Goal: Information Seeking & Learning: Compare options

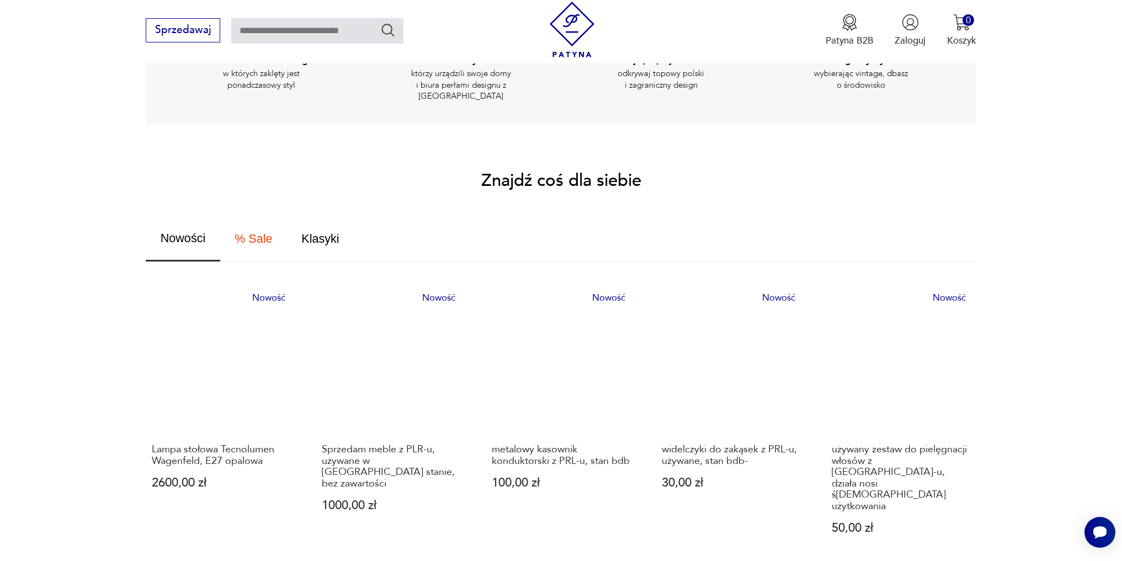
scroll to position [662, 0]
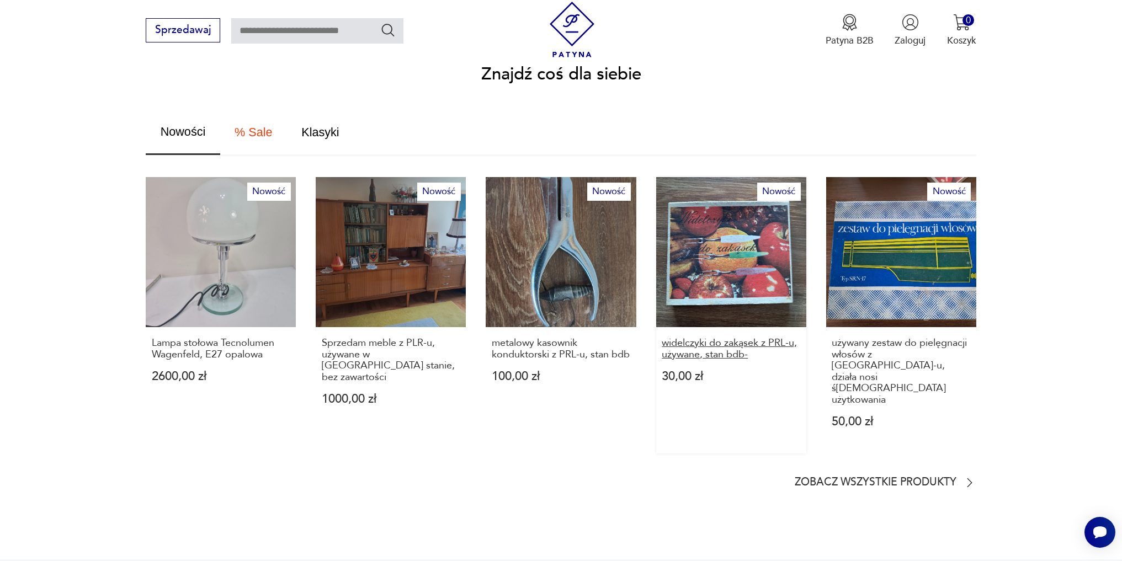
click at [711, 345] on p "widelczyki do zakąsek z PRL-u, używane, stan bdb-" at bounding box center [731, 349] width 139 height 23
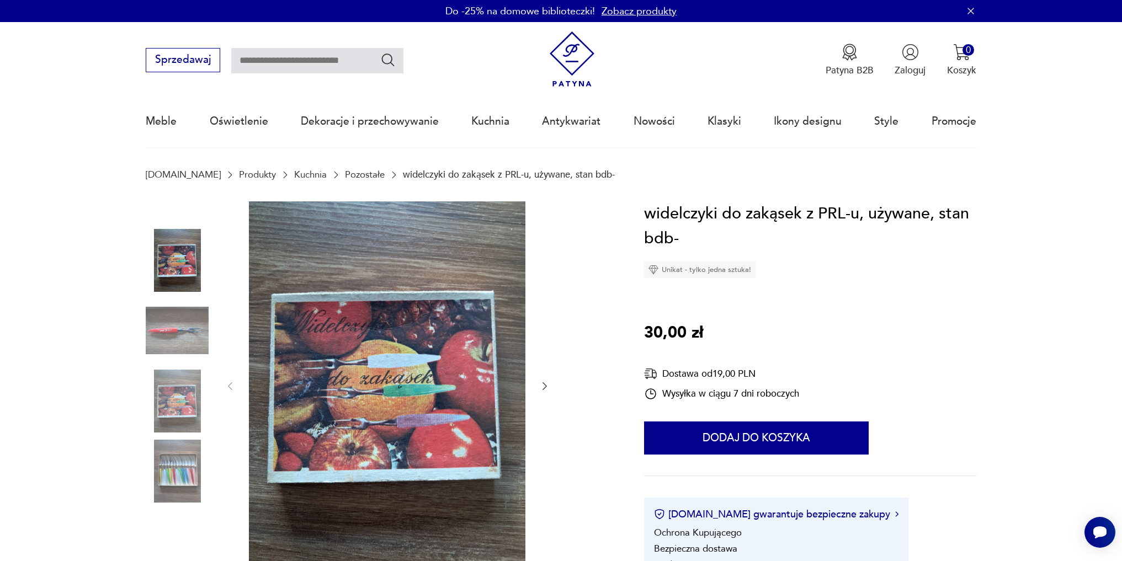
click at [189, 475] on img at bounding box center [177, 471] width 63 height 63
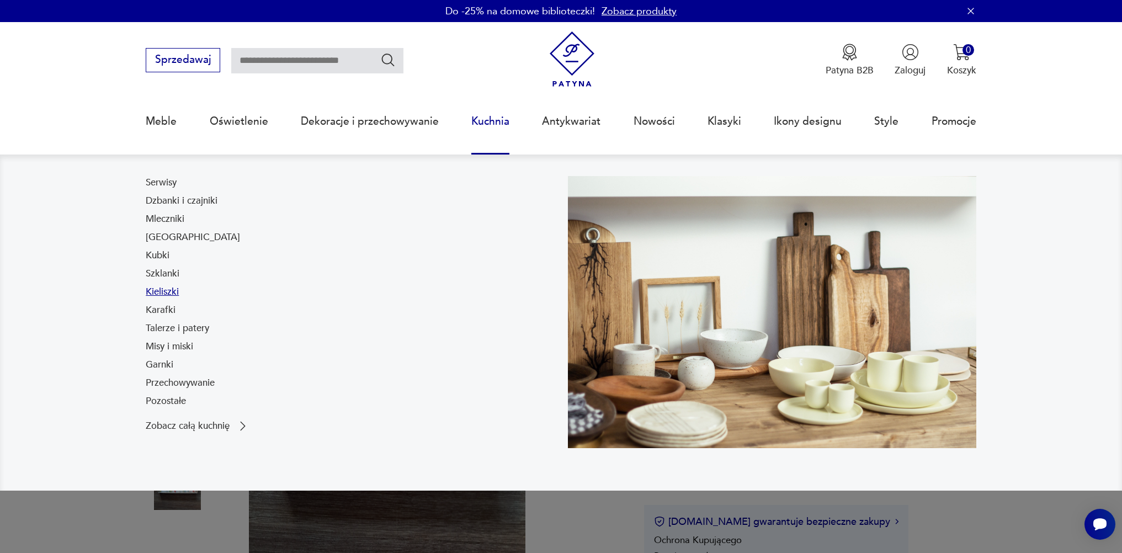
click at [169, 291] on link "Kieliszki" at bounding box center [162, 291] width 33 height 13
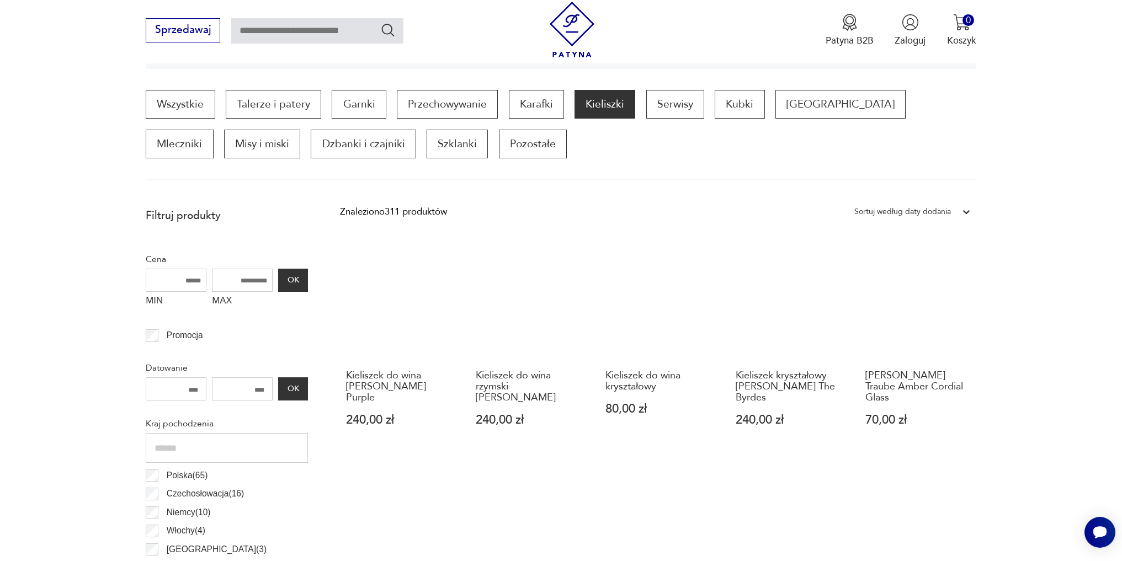
scroll to position [497, 0]
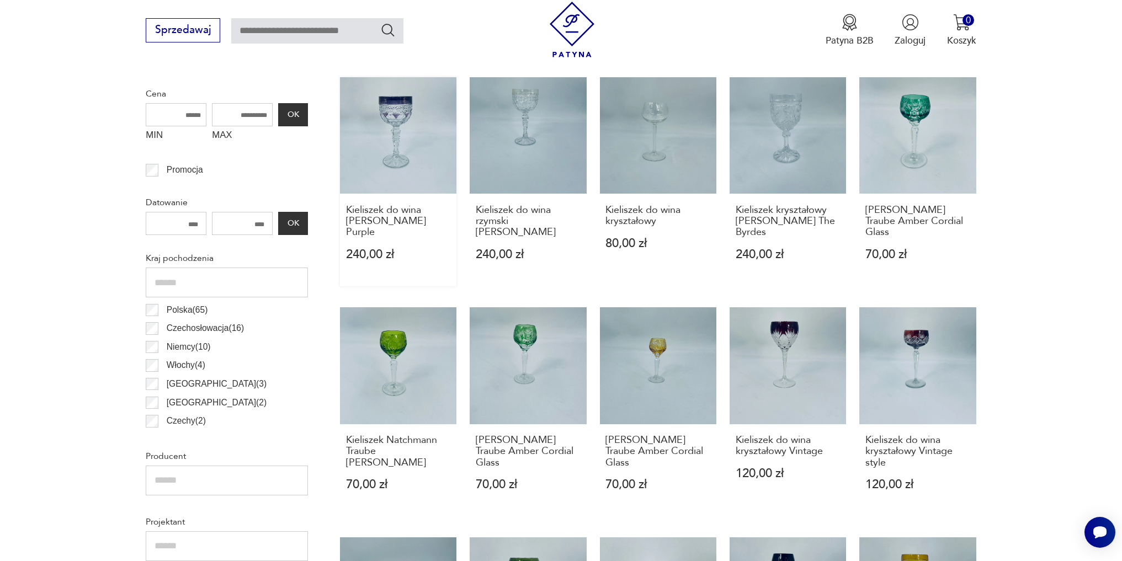
click at [395, 126] on link "Kieliszek do wina [PERSON_NAME] Purple 240,00 zł" at bounding box center [398, 181] width 116 height 209
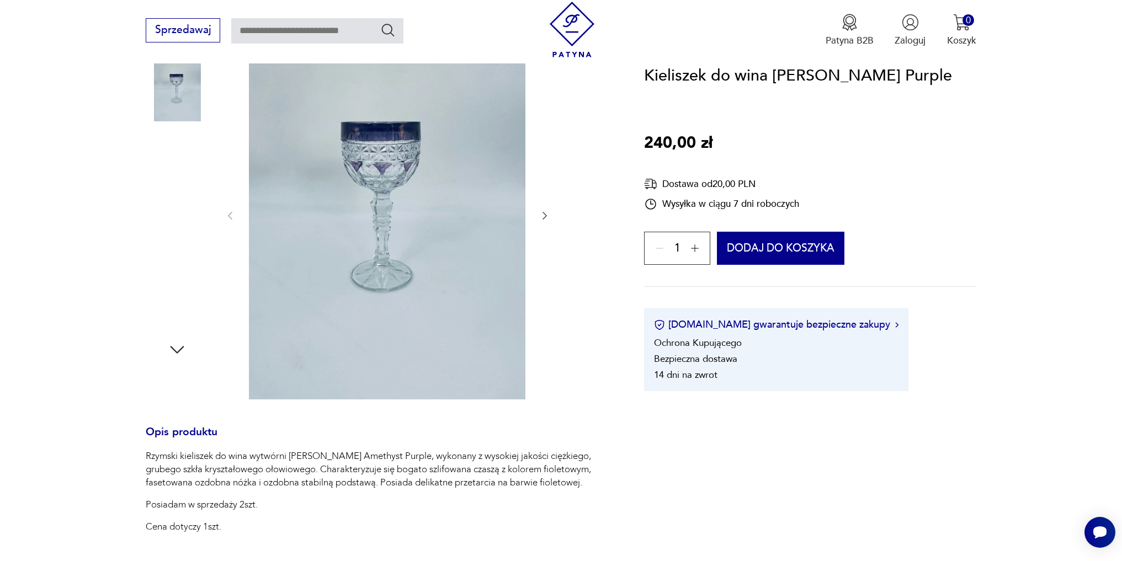
scroll to position [110, 0]
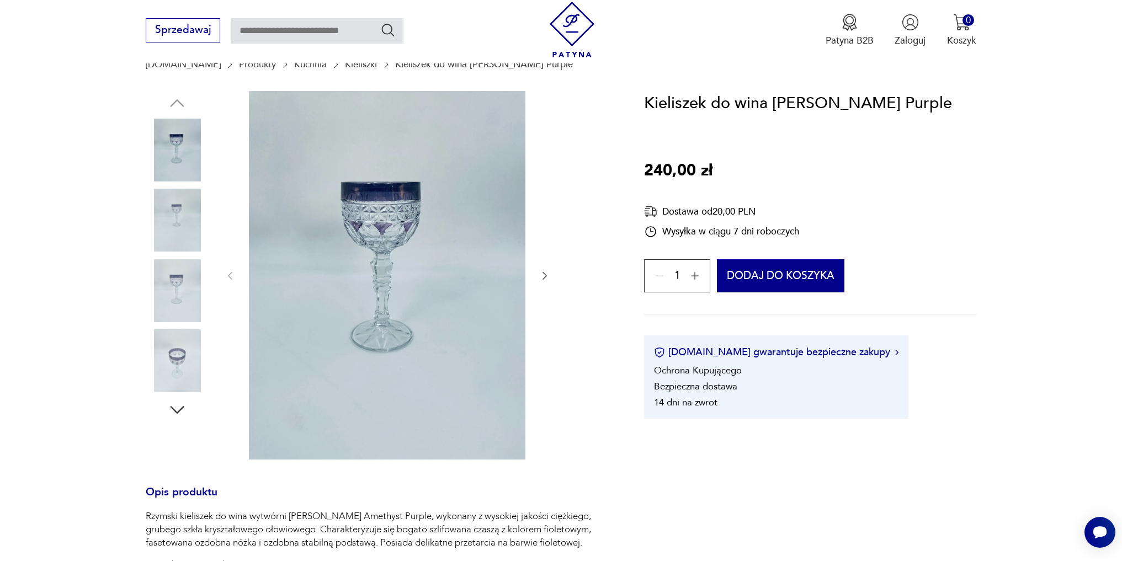
click at [182, 216] on img at bounding box center [177, 220] width 63 height 63
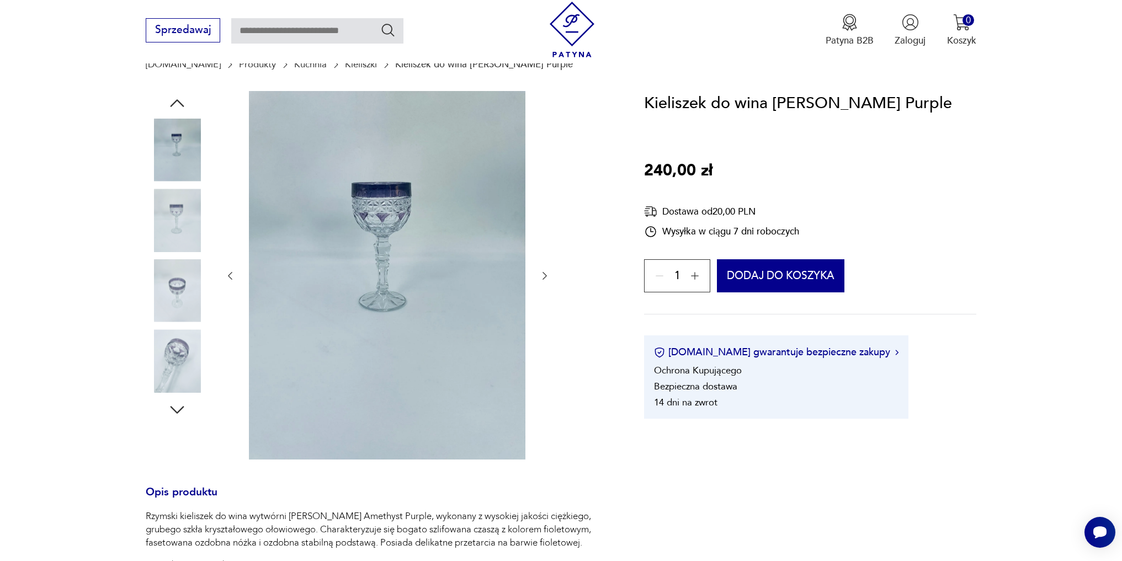
click at [175, 288] on img at bounding box center [177, 290] width 63 height 63
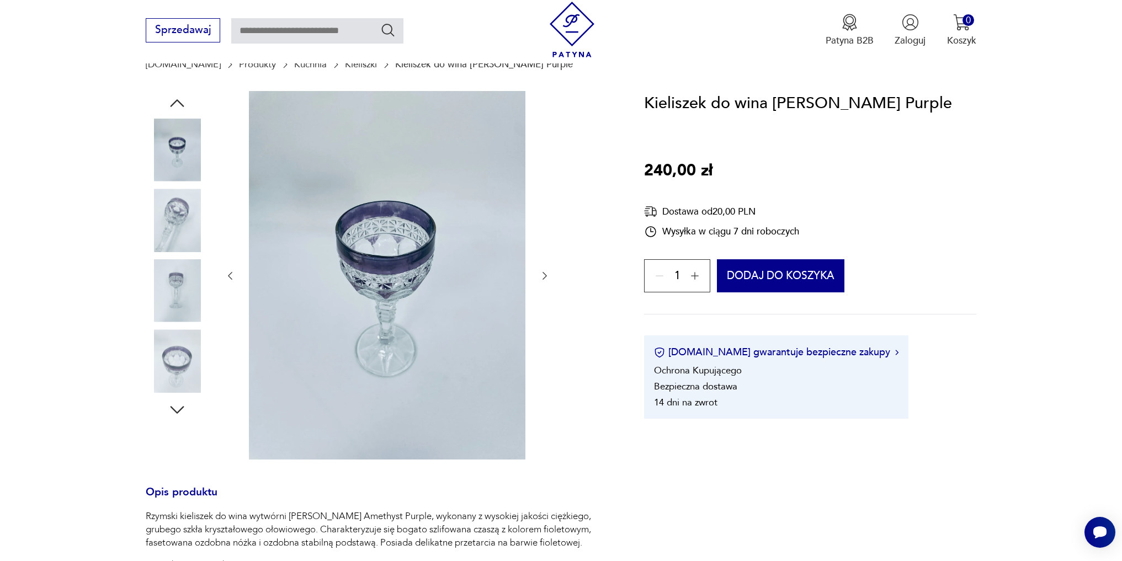
click at [171, 231] on img at bounding box center [177, 220] width 63 height 63
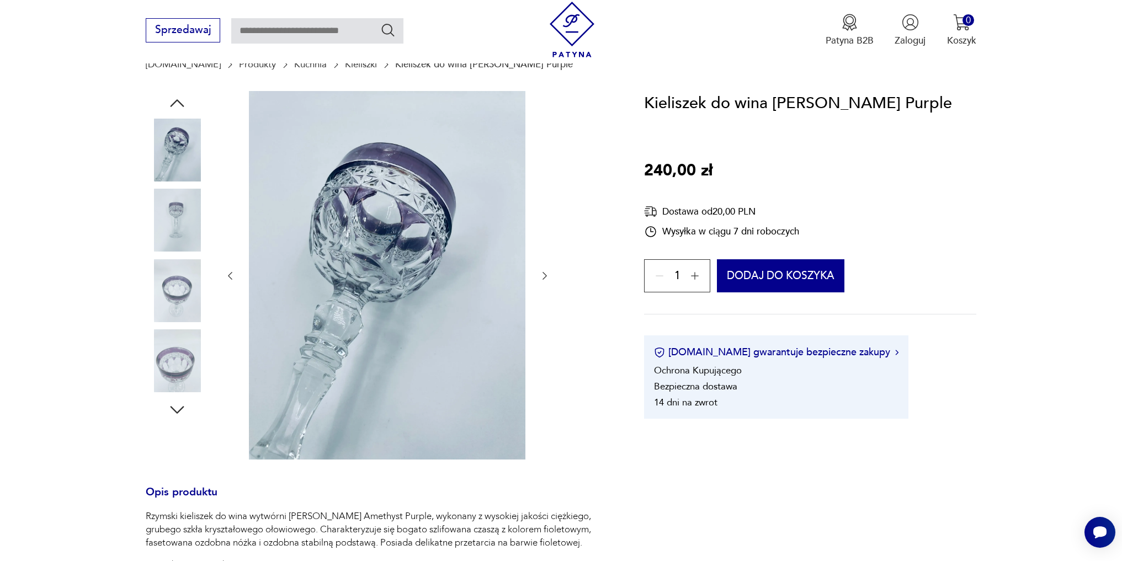
click at [171, 231] on img at bounding box center [177, 220] width 63 height 63
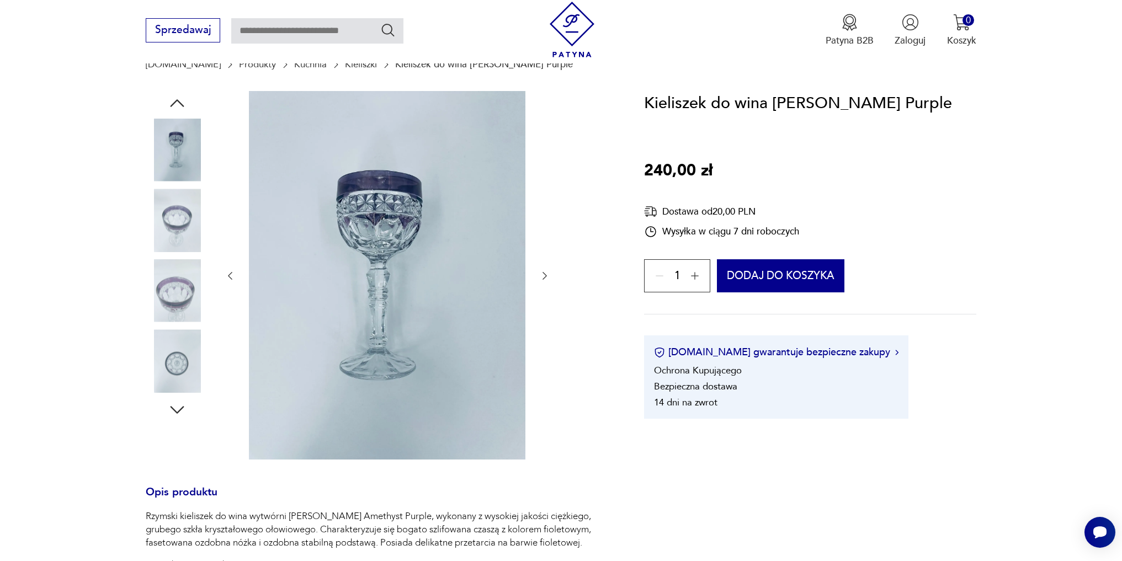
click at [171, 231] on img at bounding box center [177, 220] width 63 height 63
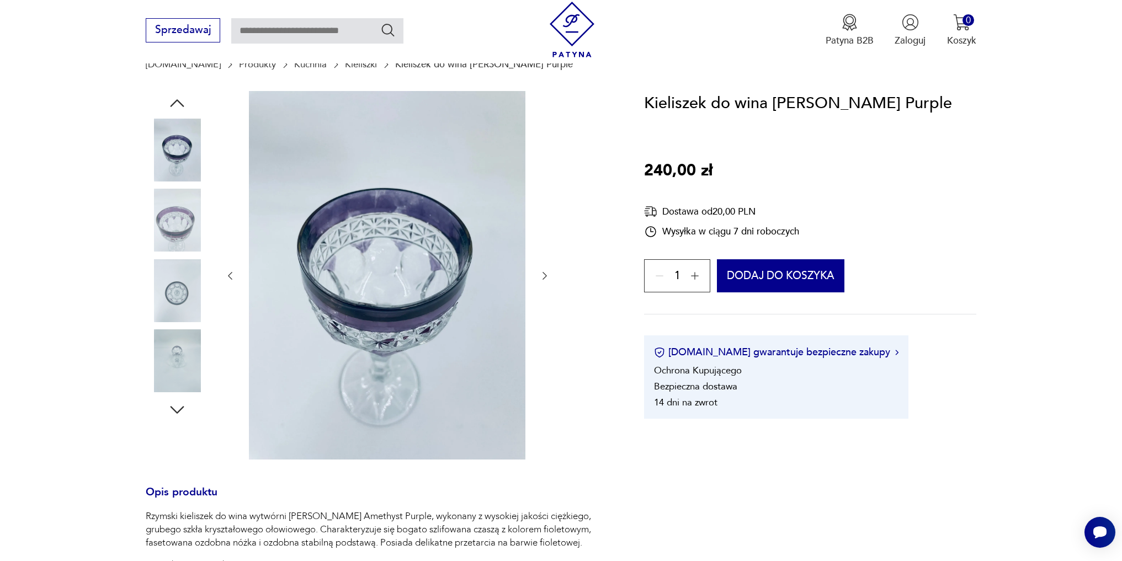
click at [170, 249] on img at bounding box center [177, 220] width 63 height 63
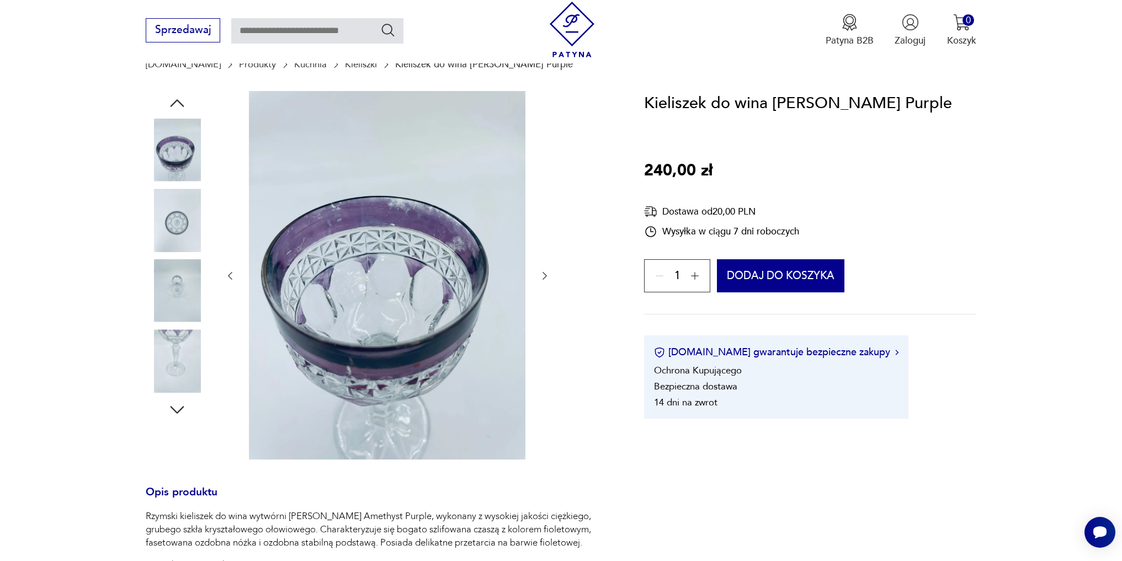
click at [178, 244] on img at bounding box center [177, 220] width 63 height 63
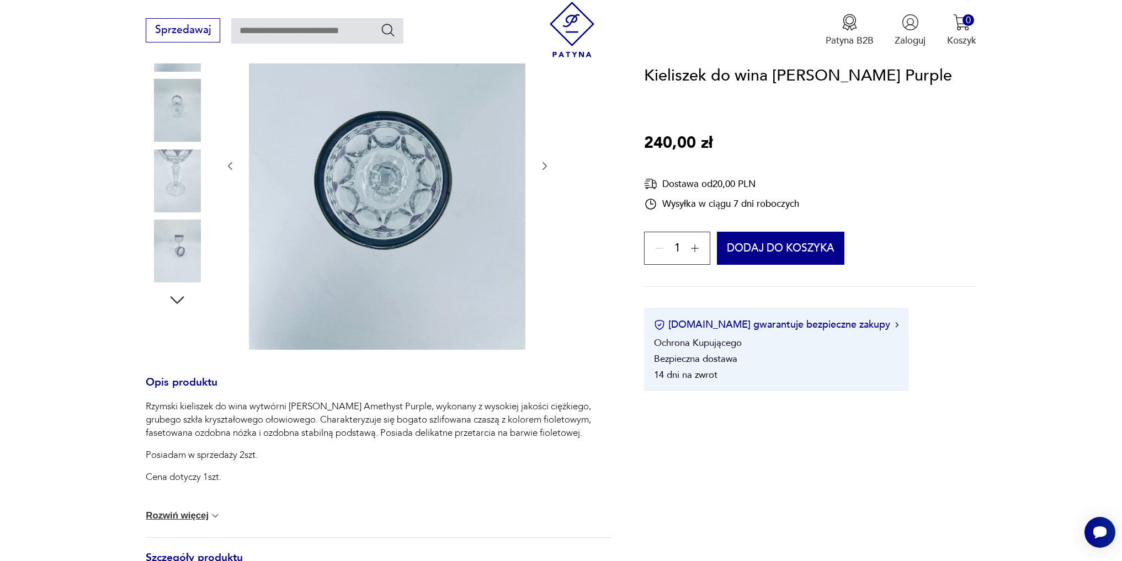
scroll to position [221, 0]
click at [492, 421] on p "Rzymski kieliszek do wina wytwórni [PERSON_NAME] Amethyst Purple, wykonany z wy…" at bounding box center [379, 420] width 466 height 40
click at [362, 433] on p "Rzymski kieliszek do wina wytwórni [PERSON_NAME] Amethyst Purple, wykonany z wy…" at bounding box center [379, 420] width 466 height 40
click at [357, 435] on p "Rzymski kieliszek do wina wytwórni [PERSON_NAME] Amethyst Purple, wykonany z wy…" at bounding box center [379, 420] width 466 height 40
click at [190, 244] on img at bounding box center [177, 250] width 63 height 63
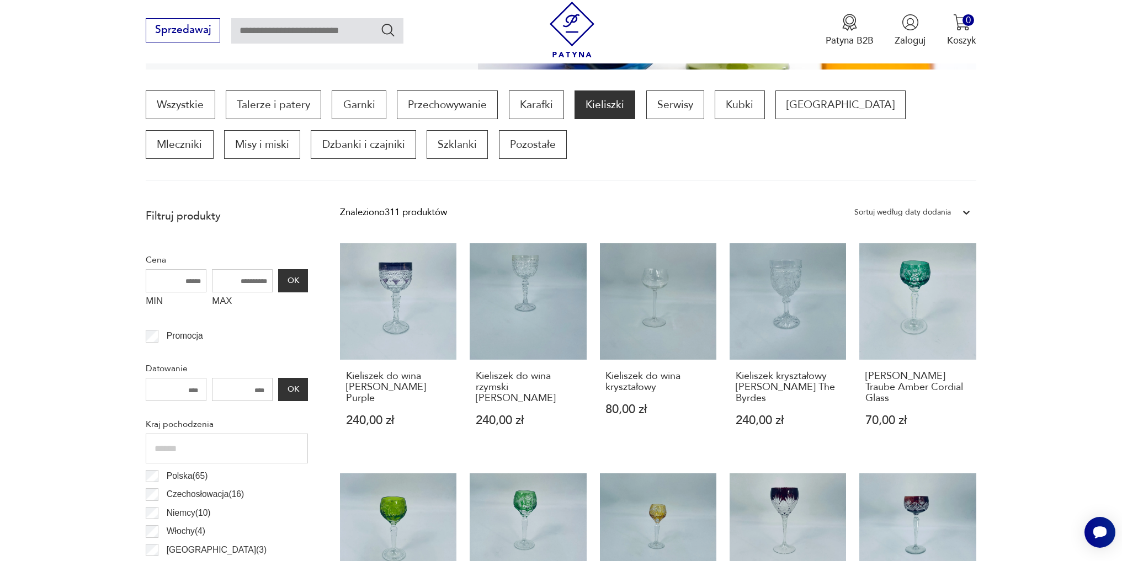
scroll to position [331, 0]
click at [533, 293] on link "Kieliszek do wina rzymski [PERSON_NAME] Glas 240,00 zł" at bounding box center [528, 347] width 116 height 209
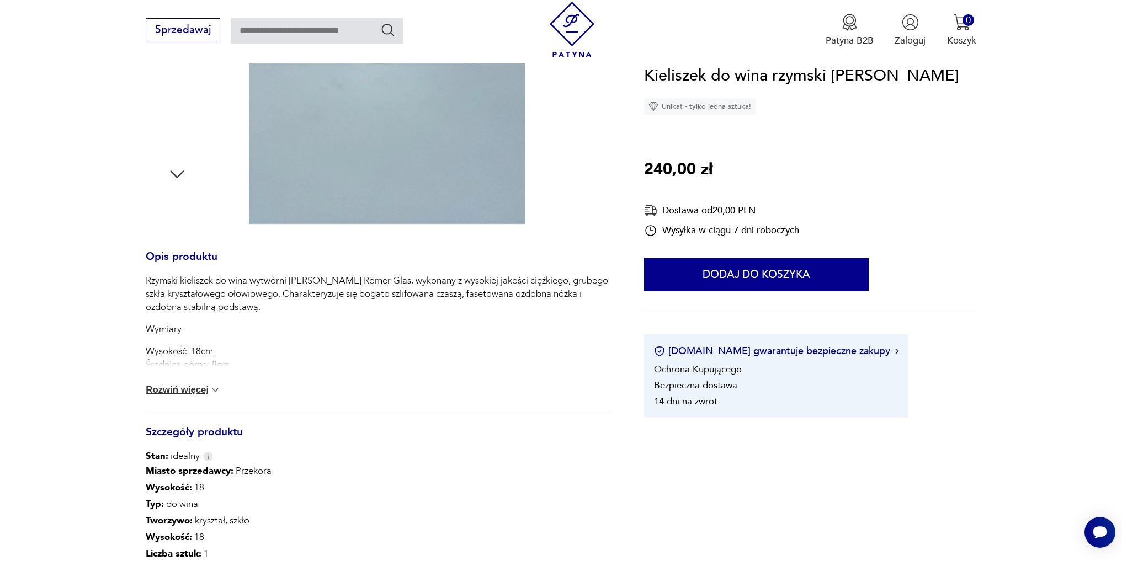
scroll to position [386, 0]
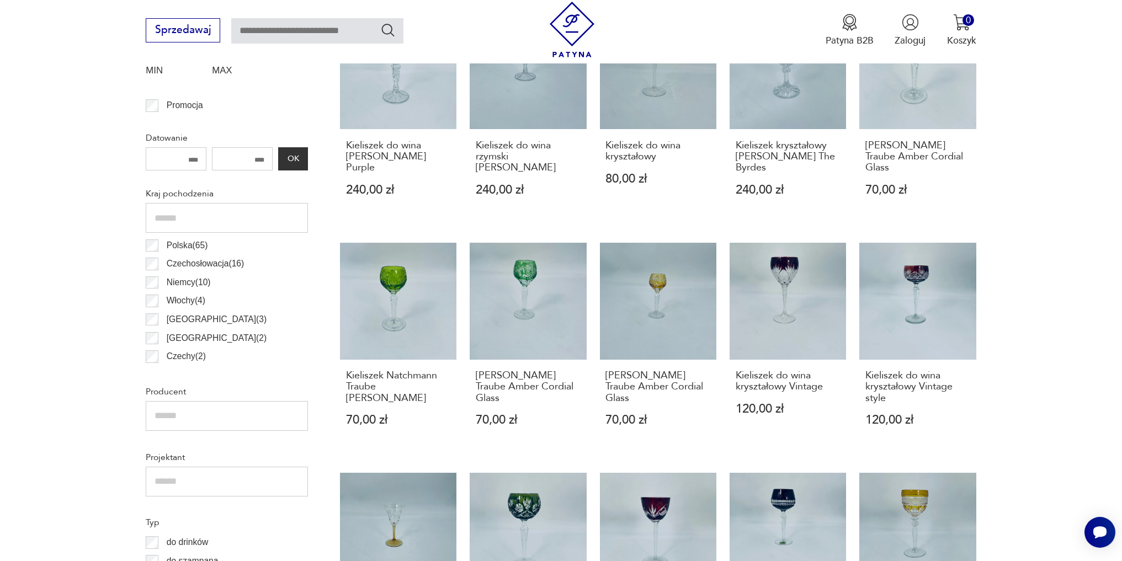
scroll to position [662, 0]
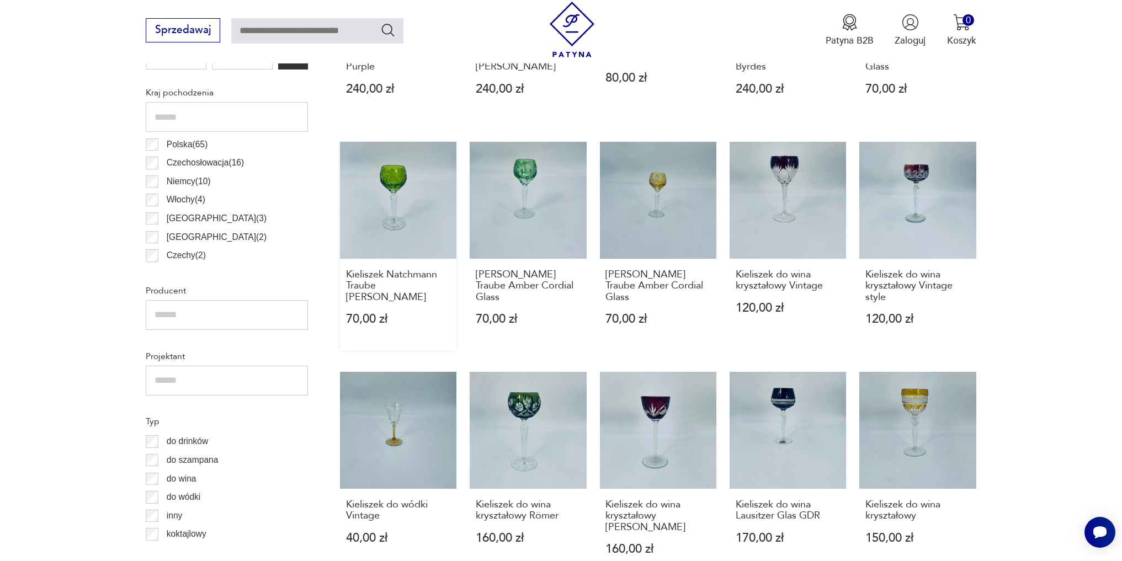
click at [388, 210] on link "Kieliszek Natchmann Traube [PERSON_NAME] 70,00 zł" at bounding box center [398, 246] width 116 height 209
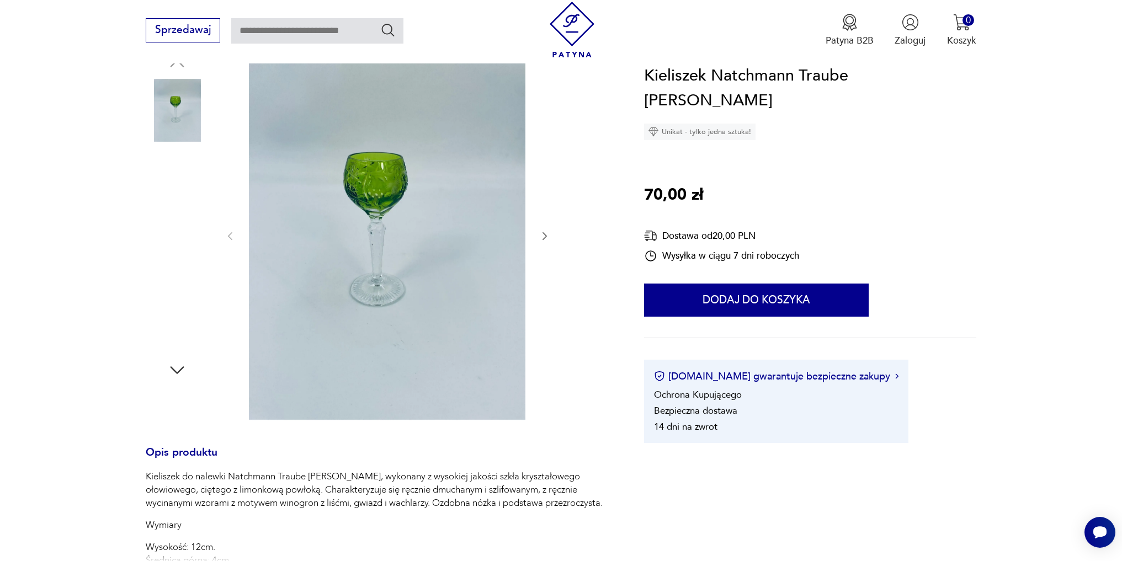
scroll to position [166, 0]
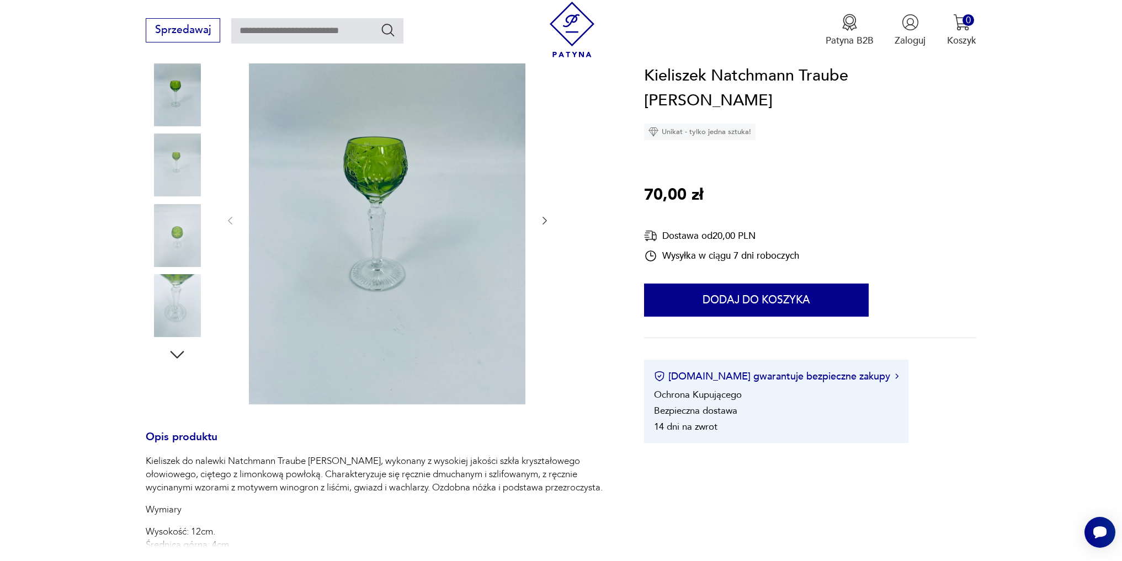
click at [177, 245] on img at bounding box center [177, 235] width 63 height 63
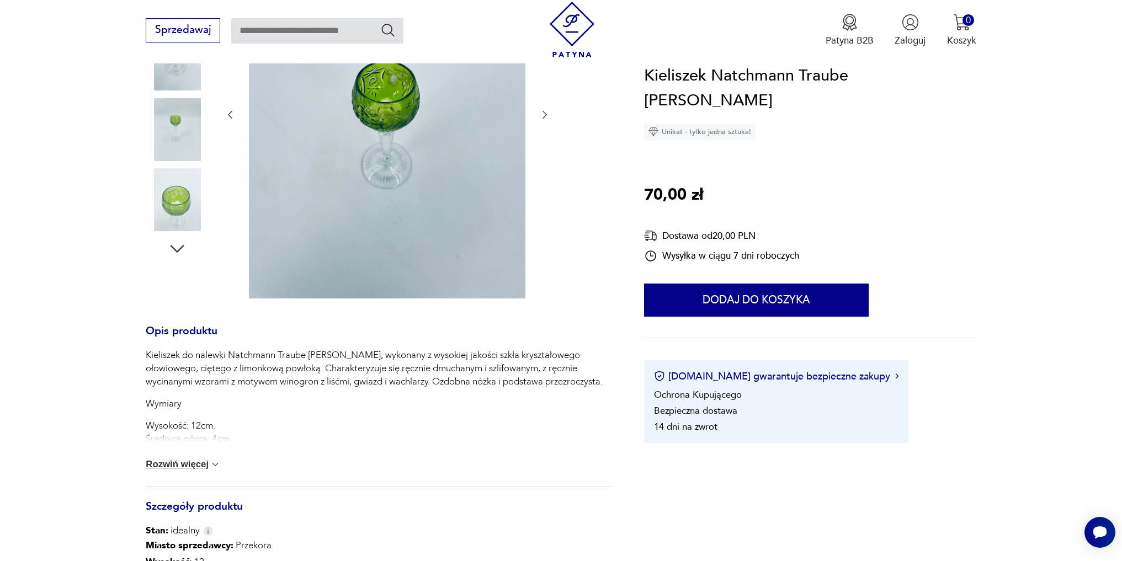
scroll to position [276, 0]
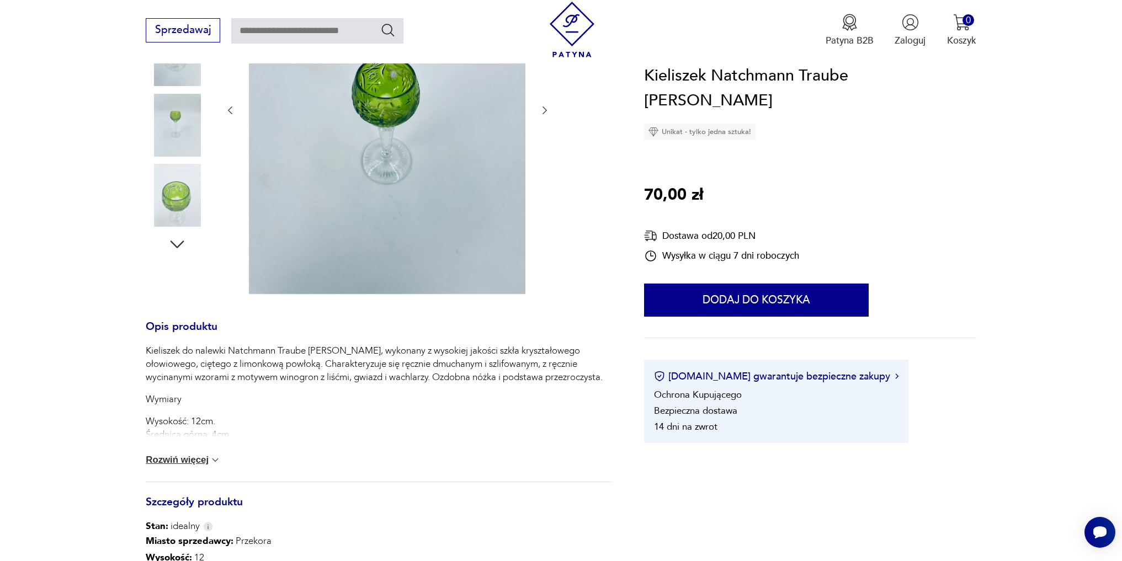
click at [211, 365] on p "Kieliszek do nalewki Natchmann Traube [PERSON_NAME], wykonany z wysokiej jakośc…" at bounding box center [379, 364] width 466 height 40
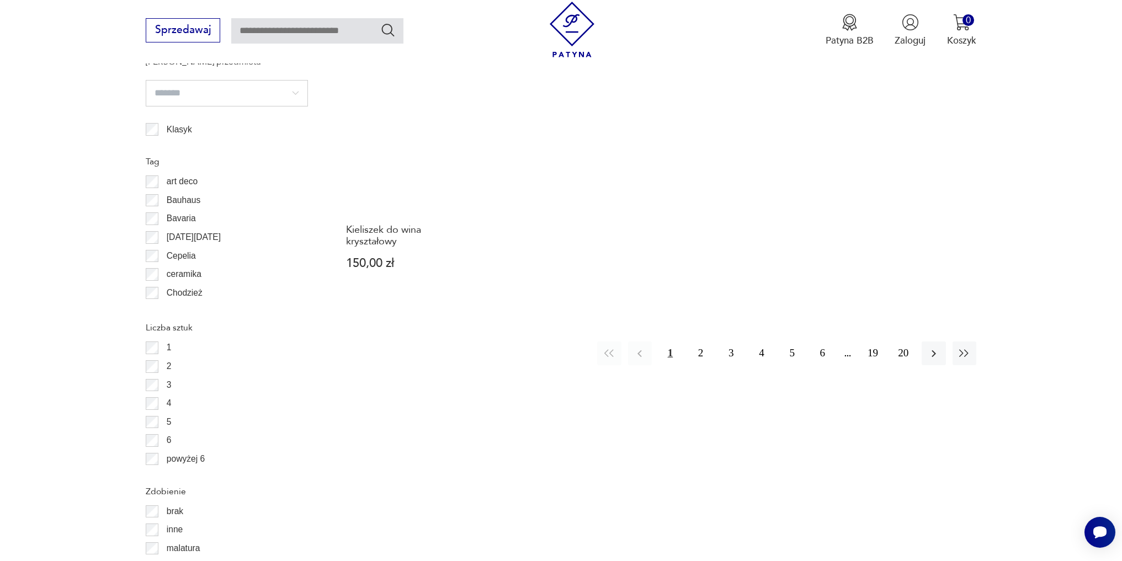
scroll to position [1159, 0]
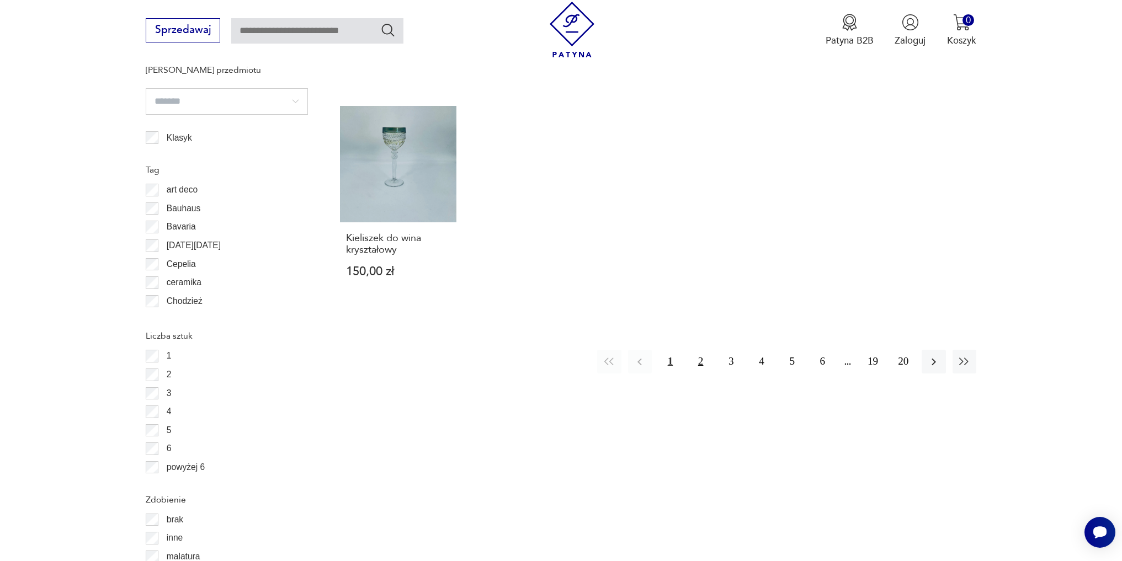
click at [700, 374] on button "2" at bounding box center [701, 362] width 24 height 24
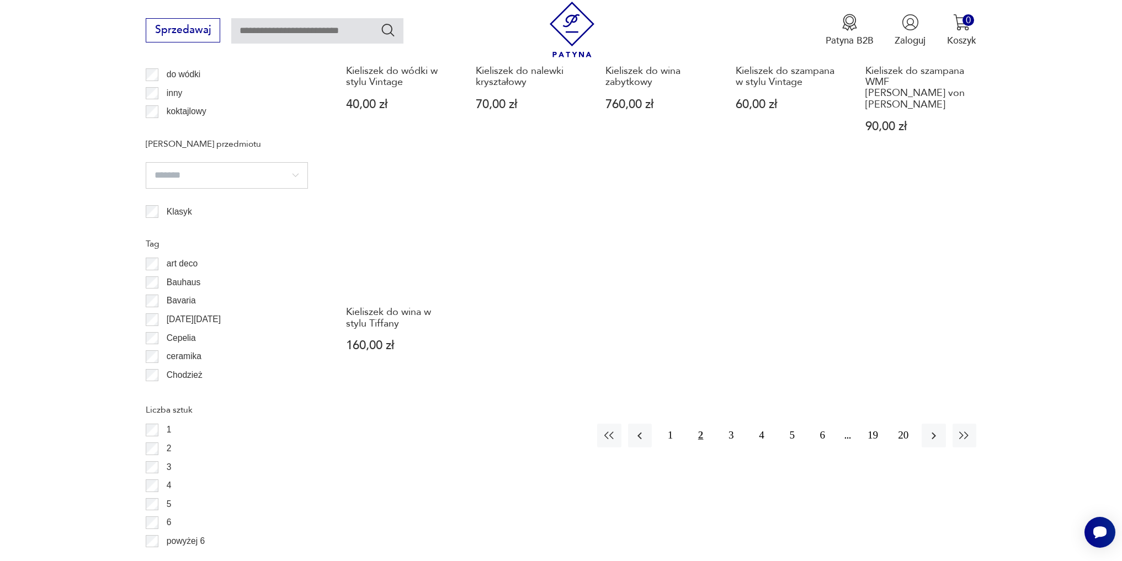
scroll to position [1195, 0]
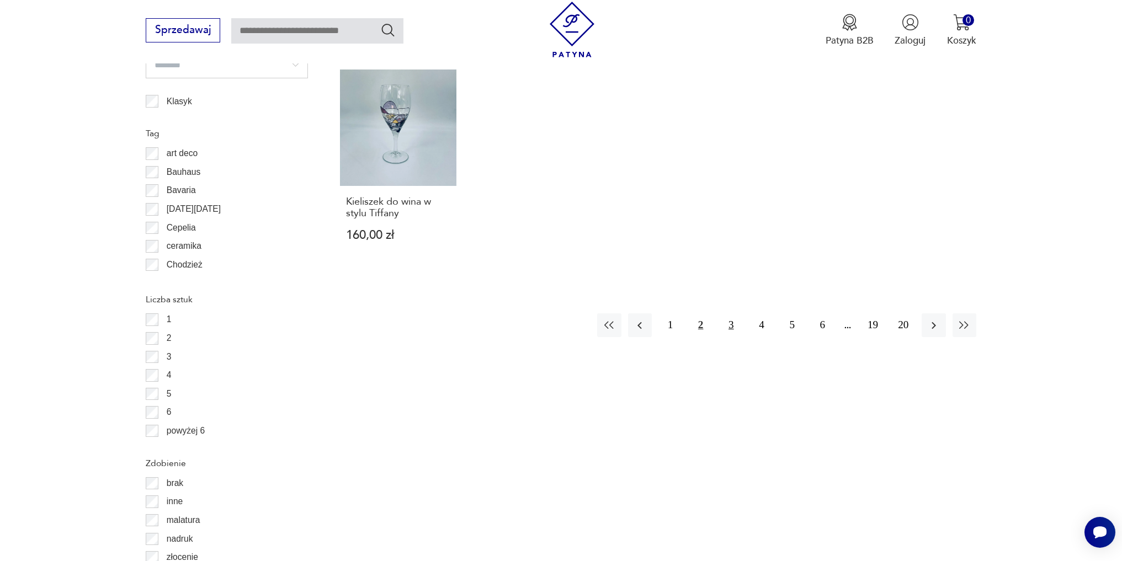
click at [730, 316] on button "3" at bounding box center [731, 325] width 24 height 24
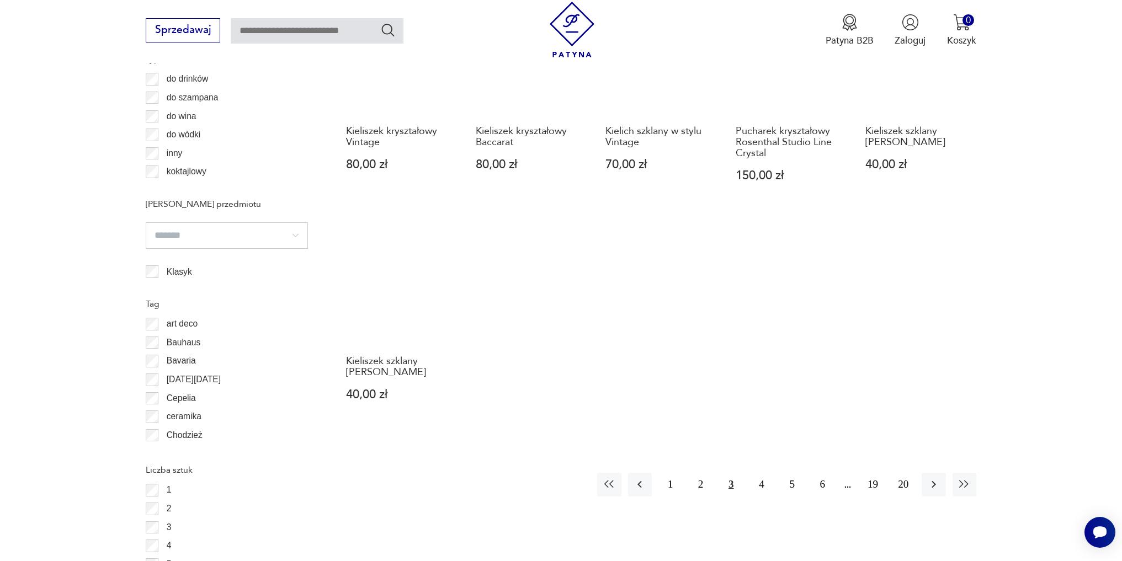
scroll to position [1140, 0]
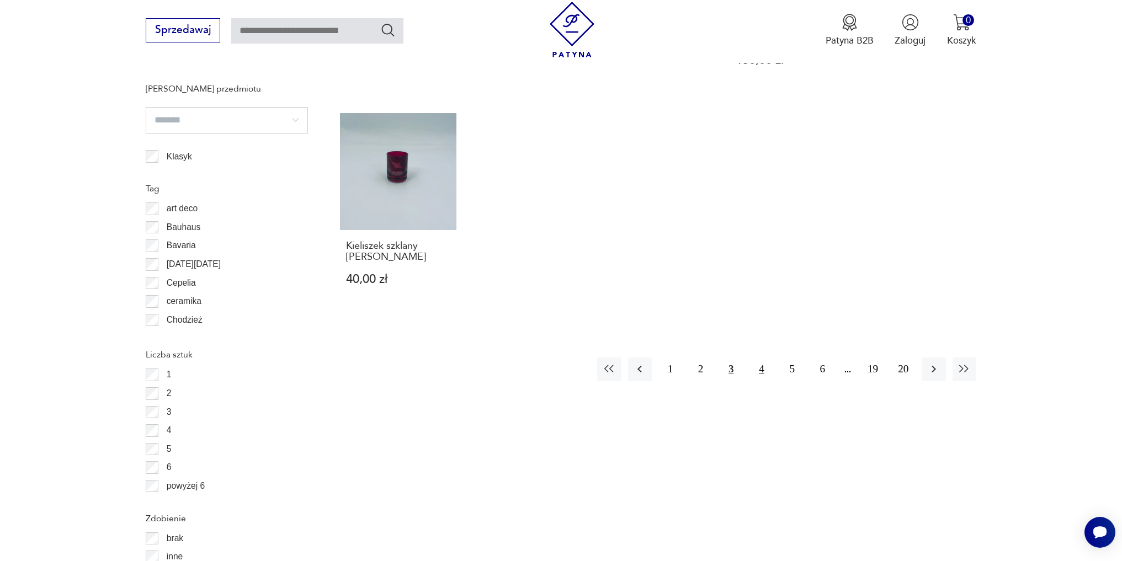
click at [757, 371] on button "4" at bounding box center [761, 370] width 24 height 24
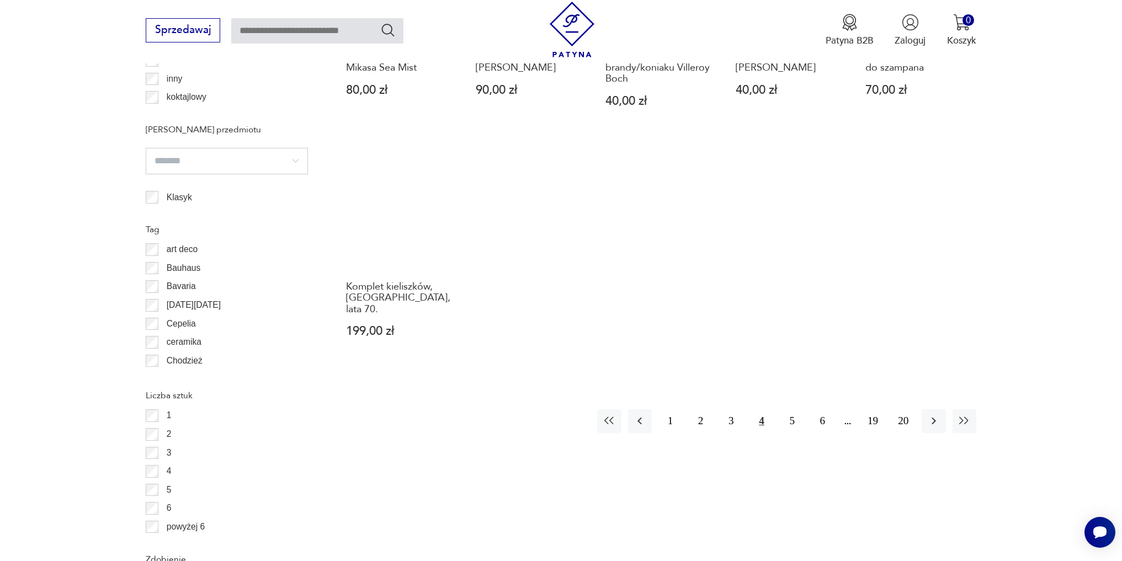
scroll to position [1251, 0]
